Goal: Check status: Check status

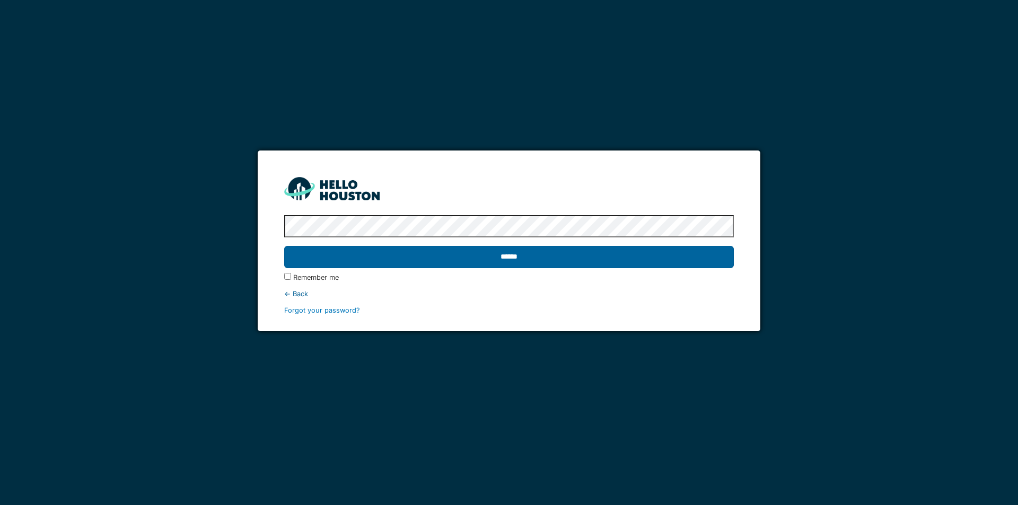
click at [505, 258] on input "******" at bounding box center [508, 257] width 449 height 22
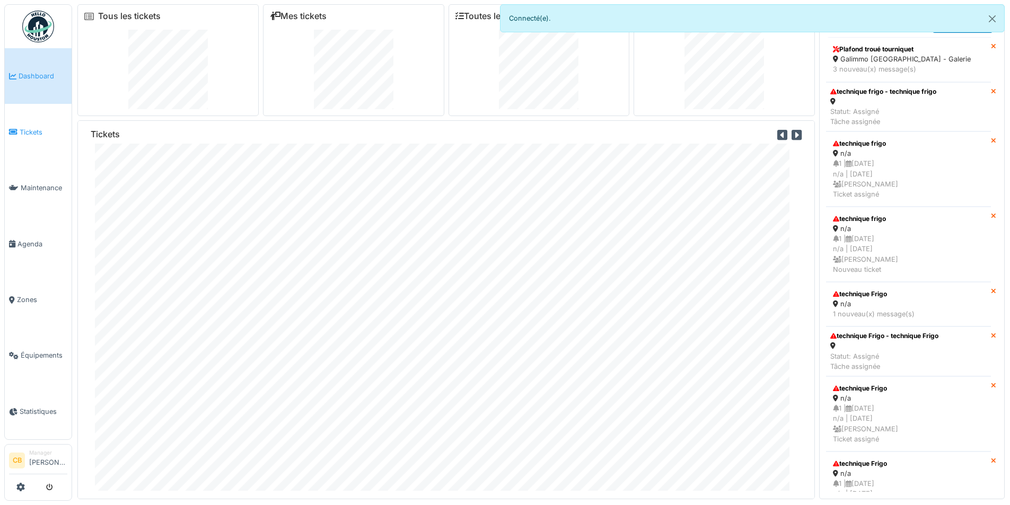
click at [28, 130] on span "Tickets" at bounding box center [44, 132] width 48 height 10
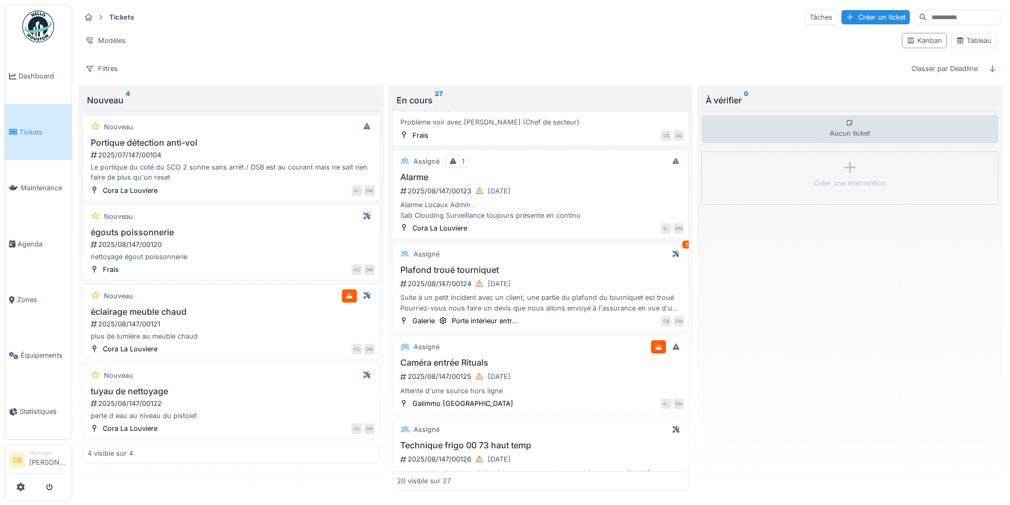
scroll to position [1379, 0]
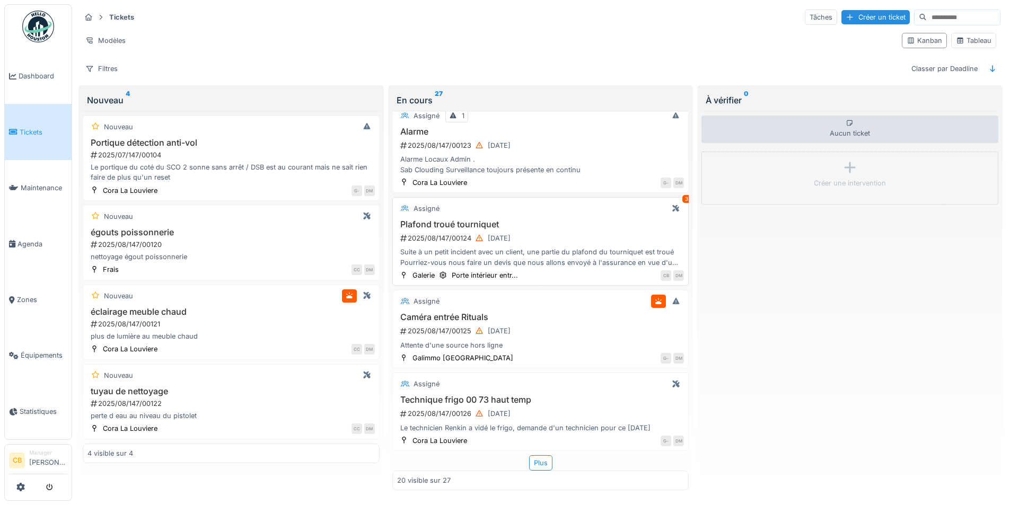
click at [560, 234] on div "2025/08/147/00124 [DATE]" at bounding box center [541, 238] width 285 height 13
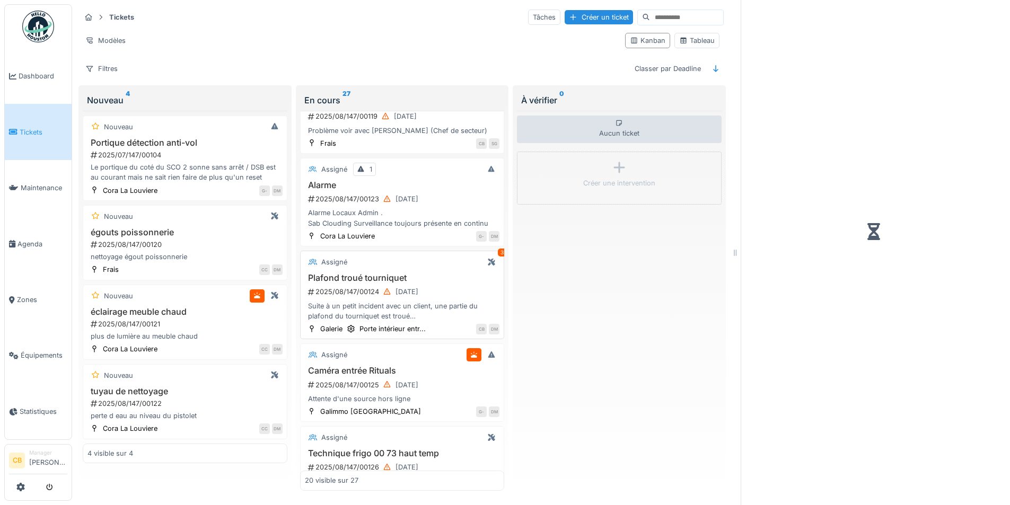
scroll to position [1450, 0]
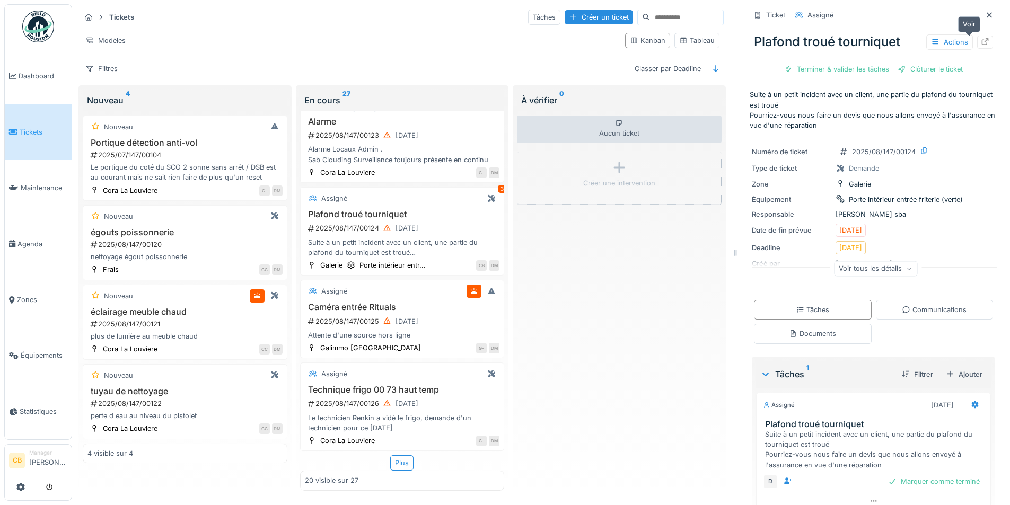
click at [981, 42] on icon at bounding box center [985, 41] width 8 height 7
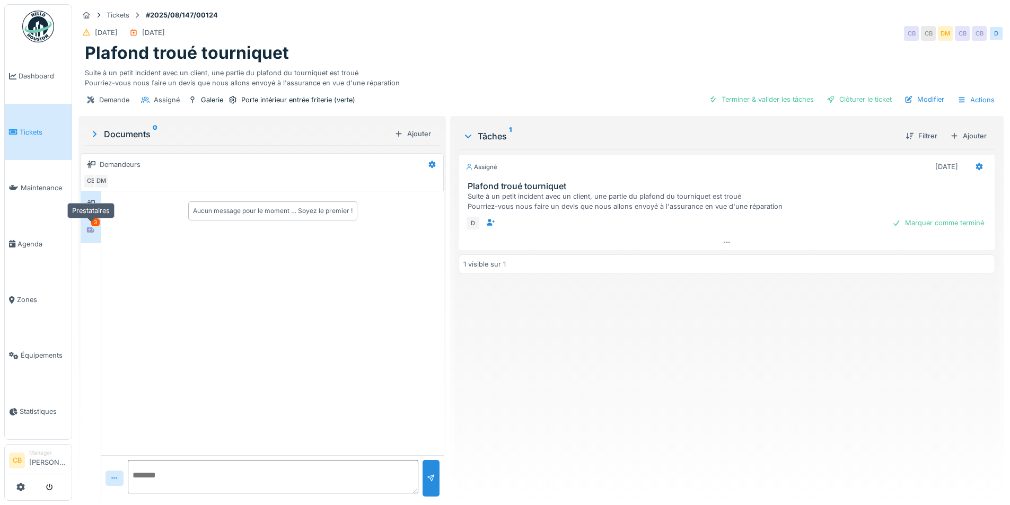
click at [92, 229] on icon at bounding box center [90, 230] width 7 height 6
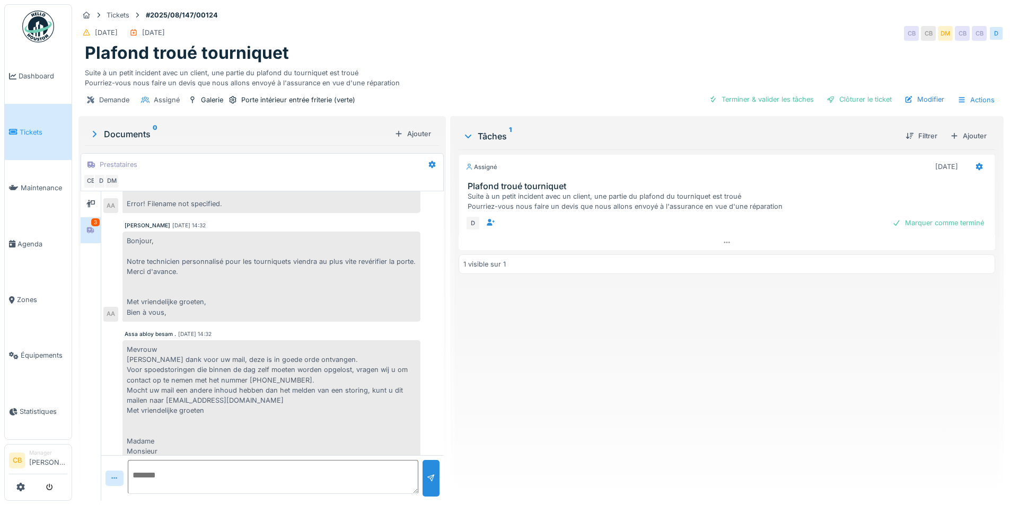
scroll to position [624, 0]
